Goal: Navigation & Orientation: Understand site structure

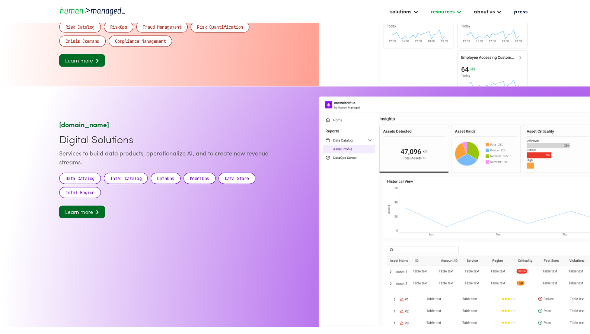
scroll to position [922, 0]
click at [417, 9] on div at bounding box center [415, 11] width 6 height 6
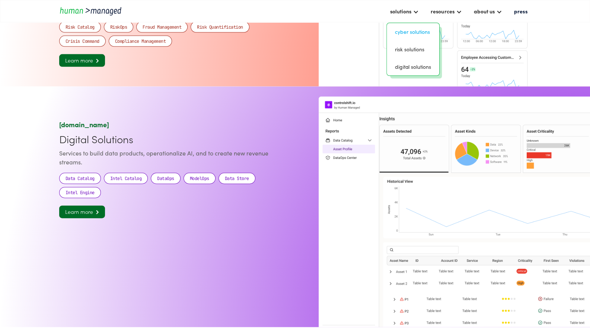
click at [415, 32] on link "Cyber solutions" at bounding box center [412, 32] width 46 height 12
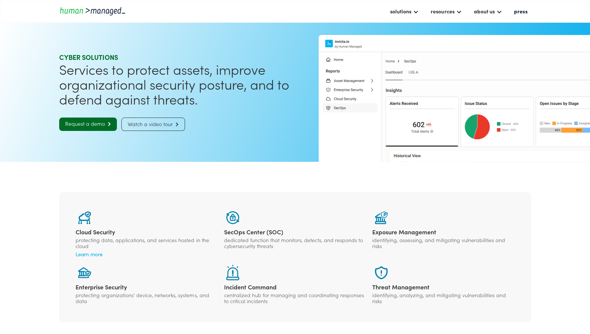
click at [75, 13] on img "home" at bounding box center [92, 11] width 67 height 10
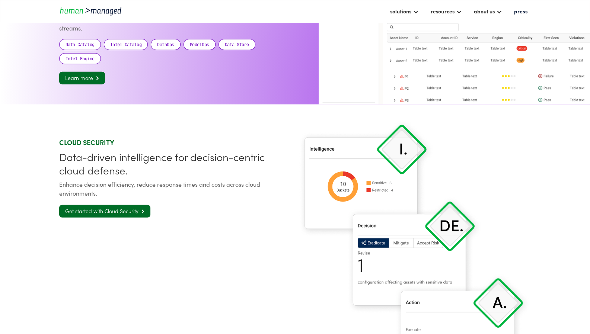
scroll to position [1190, 0]
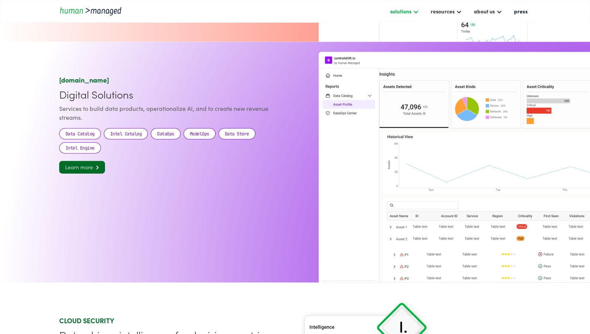
scroll to position [967, 0]
click at [402, 12] on div "solutions" at bounding box center [400, 11] width 21 height 9
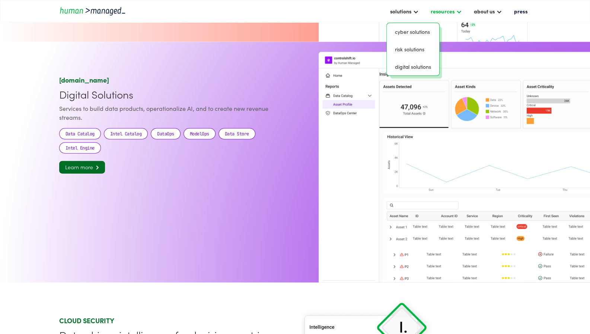
click at [443, 12] on div "resources" at bounding box center [441, 11] width 23 height 9
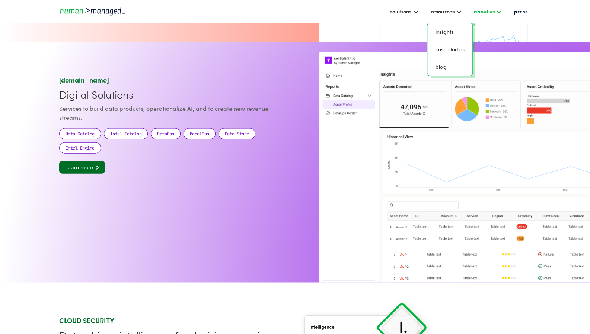
click at [489, 11] on div "about us" at bounding box center [483, 11] width 21 height 9
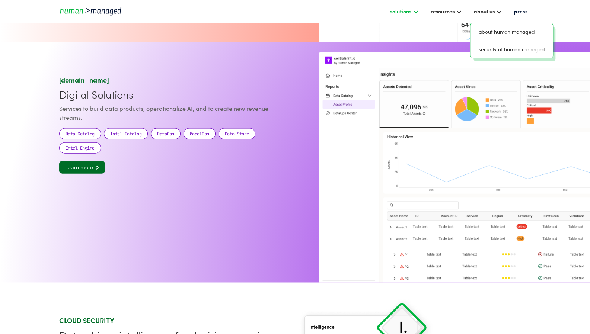
click at [410, 11] on div "solutions" at bounding box center [400, 11] width 21 height 9
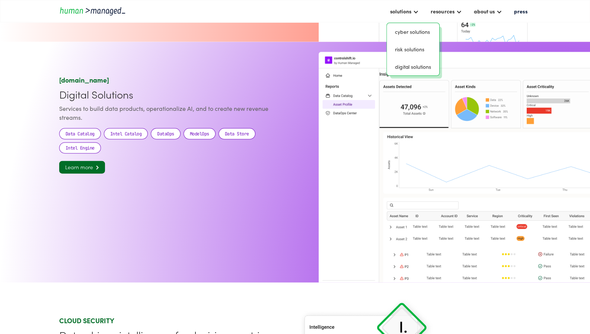
click at [100, 9] on img "home" at bounding box center [92, 11] width 67 height 10
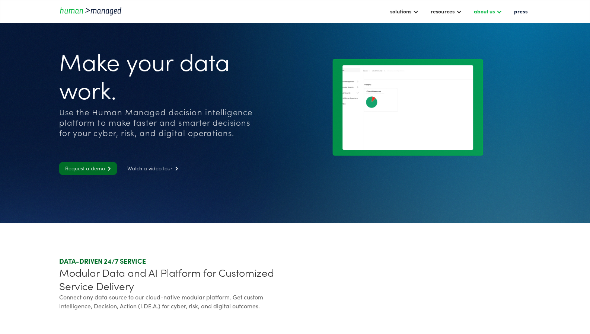
click at [493, 11] on div "about us" at bounding box center [483, 11] width 21 height 9
